Goal: Transaction & Acquisition: Download file/media

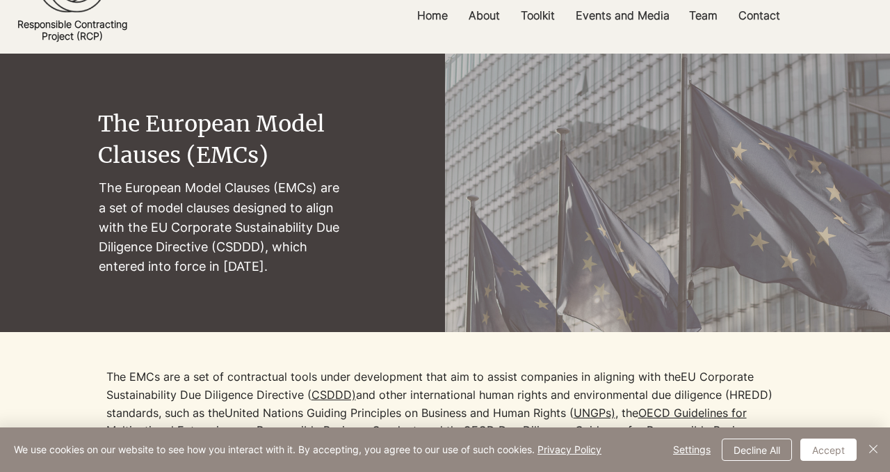
scroll to position [54, 0]
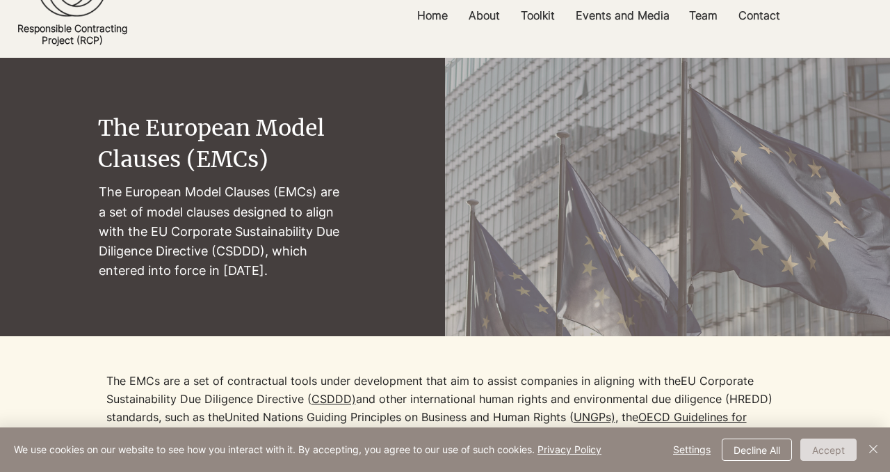
click at [821, 444] on button "Accept" at bounding box center [828, 449] width 56 height 22
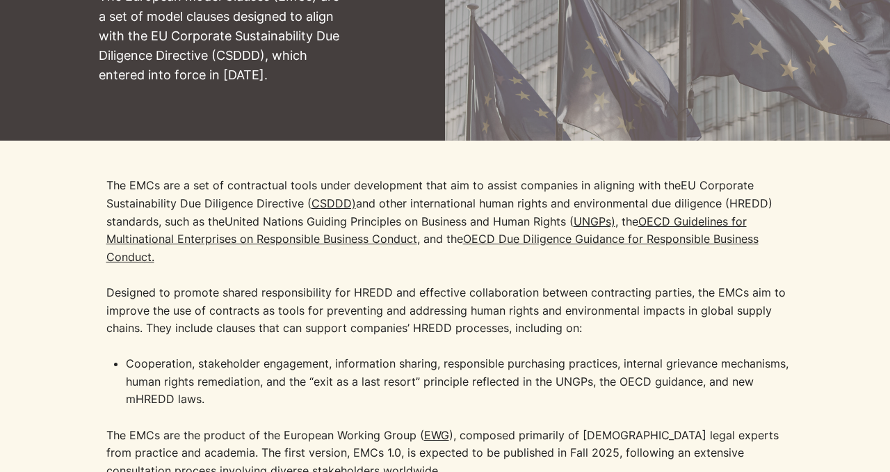
scroll to position [293, 0]
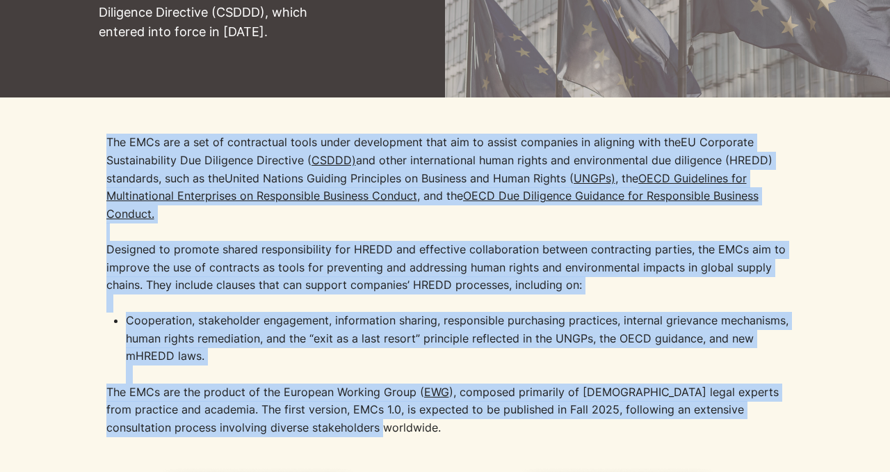
drag, startPoint x: 105, startPoint y: 137, endPoint x: 380, endPoint y: 424, distance: 397.4
click at [380, 424] on div "The EMCs are a set of contractual tools under development that aim to assist co…" at bounding box center [445, 275] width 890 height 357
click at [391, 441] on span "button" at bounding box center [391, 441] width 0 height 0
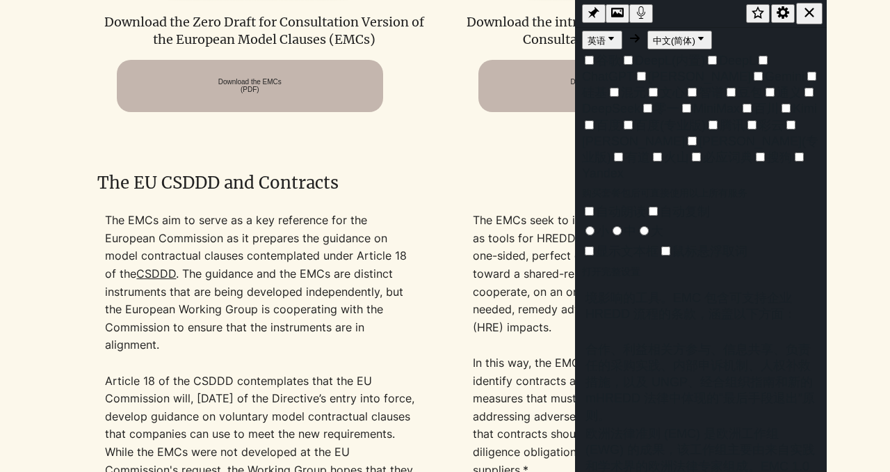
scroll to position [1132, 0]
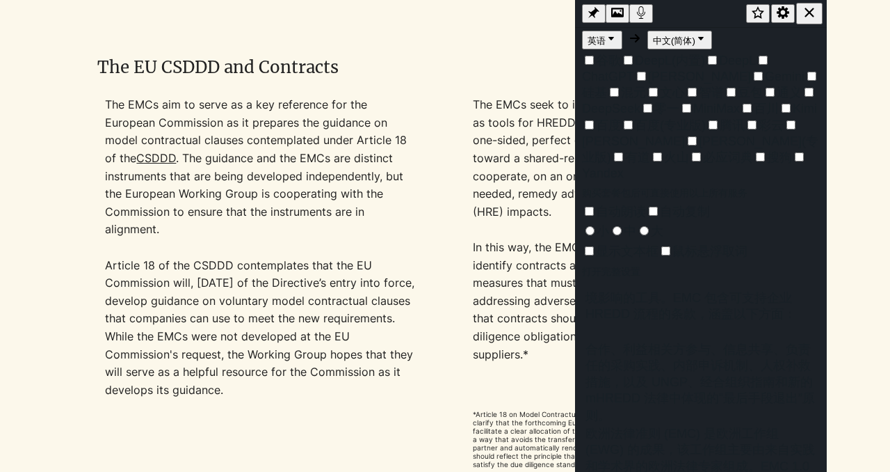
click at [813, 18] on icon "button" at bounding box center [809, 12] width 15 height 15
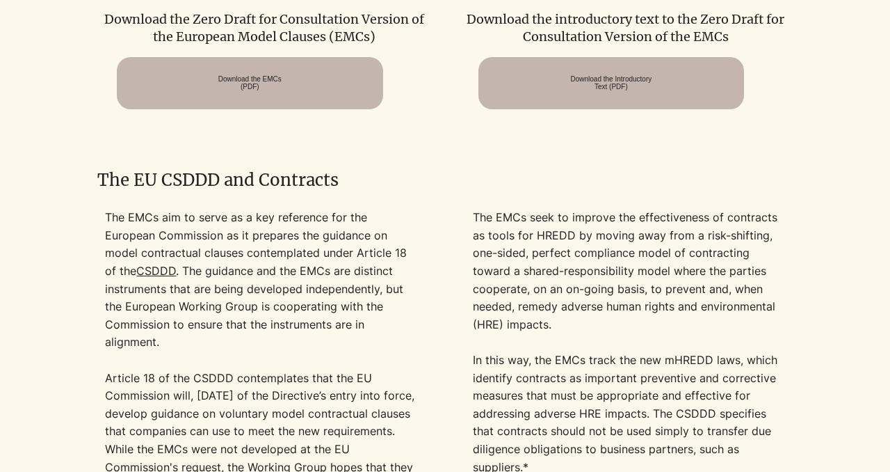
scroll to position [1159, 0]
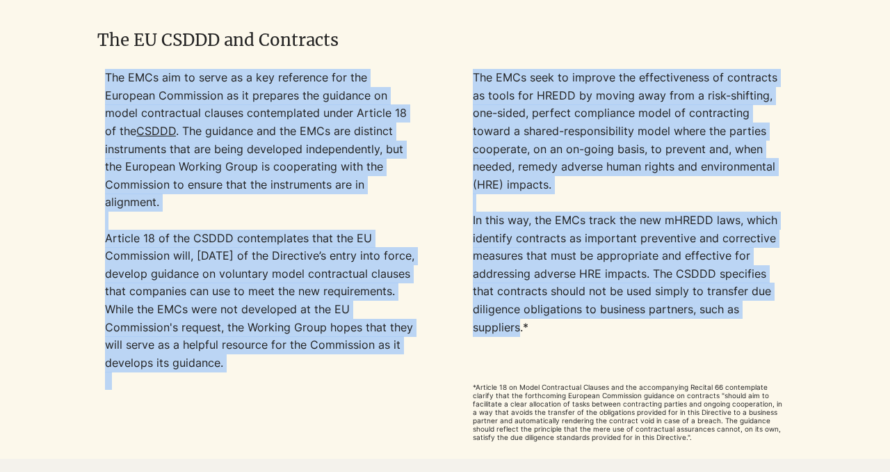
drag, startPoint x: 107, startPoint y: 79, endPoint x: 517, endPoint y: 332, distance: 481.2
click at [517, 332] on div "The EMCs aim to serve as a key reference for the European Commission as it prep…" at bounding box center [444, 255] width 693 height 372
click at [526, 349] on span "button" at bounding box center [526, 349] width 0 height 0
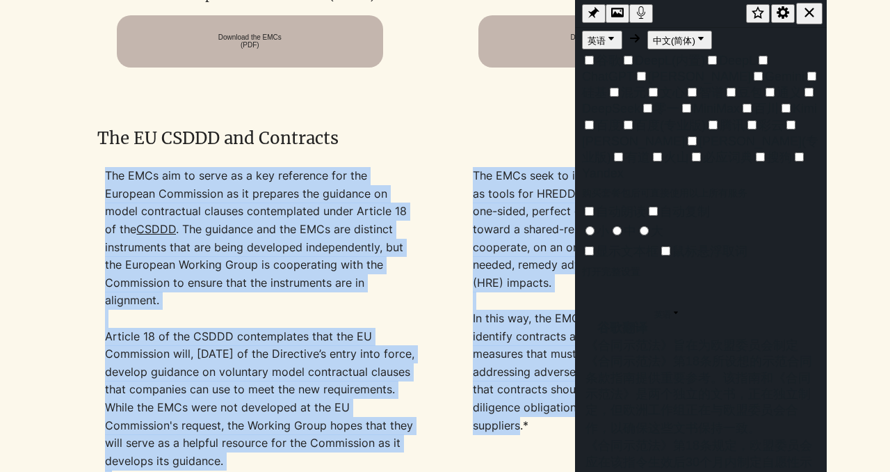
scroll to position [951, 0]
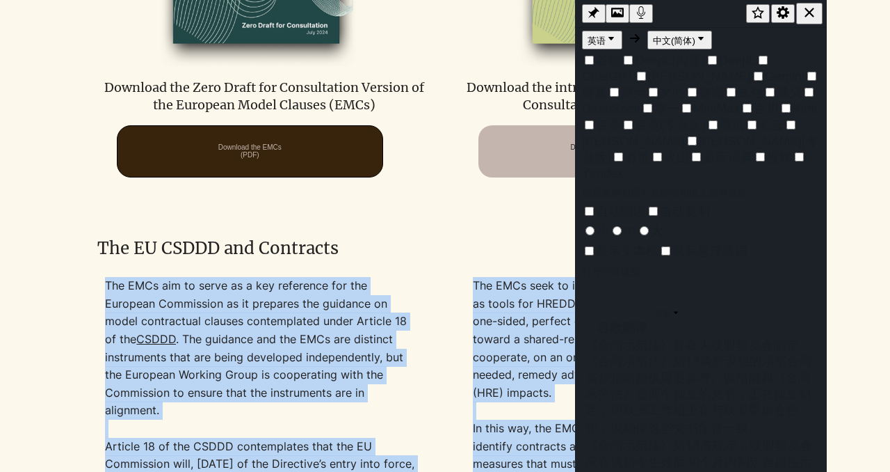
click at [282, 154] on span "Download the EMCs (PDF)" at bounding box center [249, 150] width 63 height 15
